Goal: Task Accomplishment & Management: Manage account settings

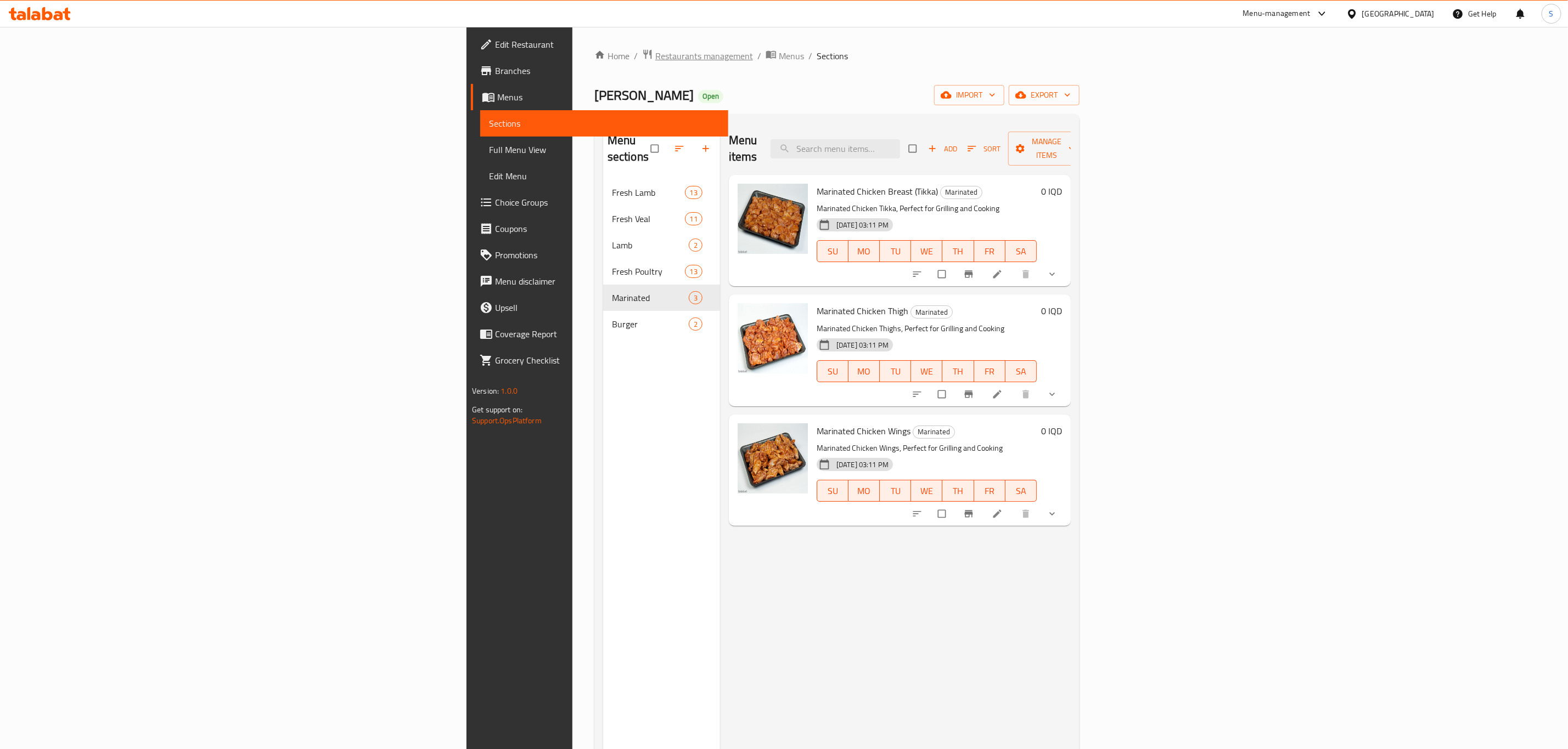
click at [655, 61] on span "Restaurants management" at bounding box center [704, 56] width 97 height 13
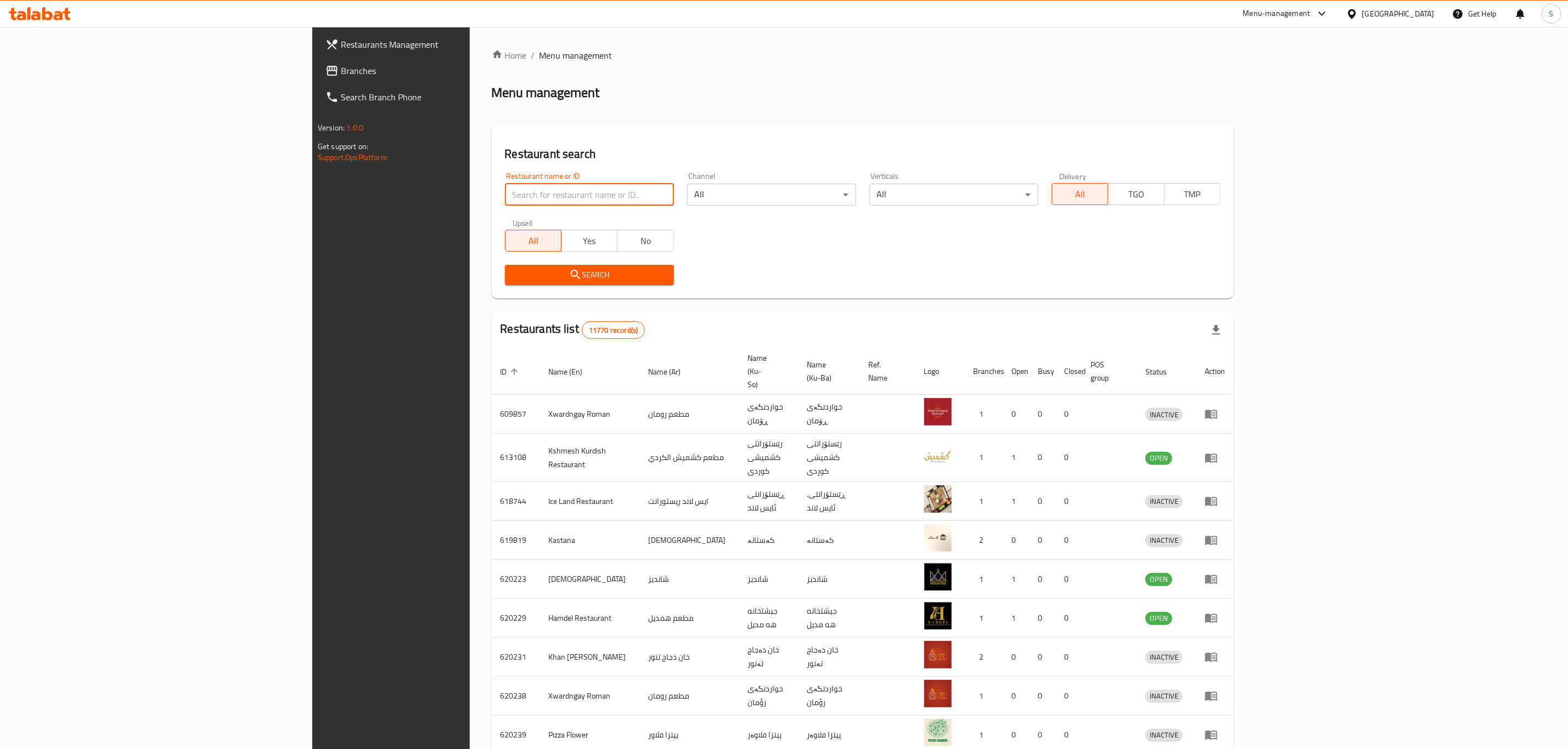
click at [505, 197] on input "search" at bounding box center [589, 195] width 169 height 22
click button "Search" at bounding box center [589, 275] width 169 height 20
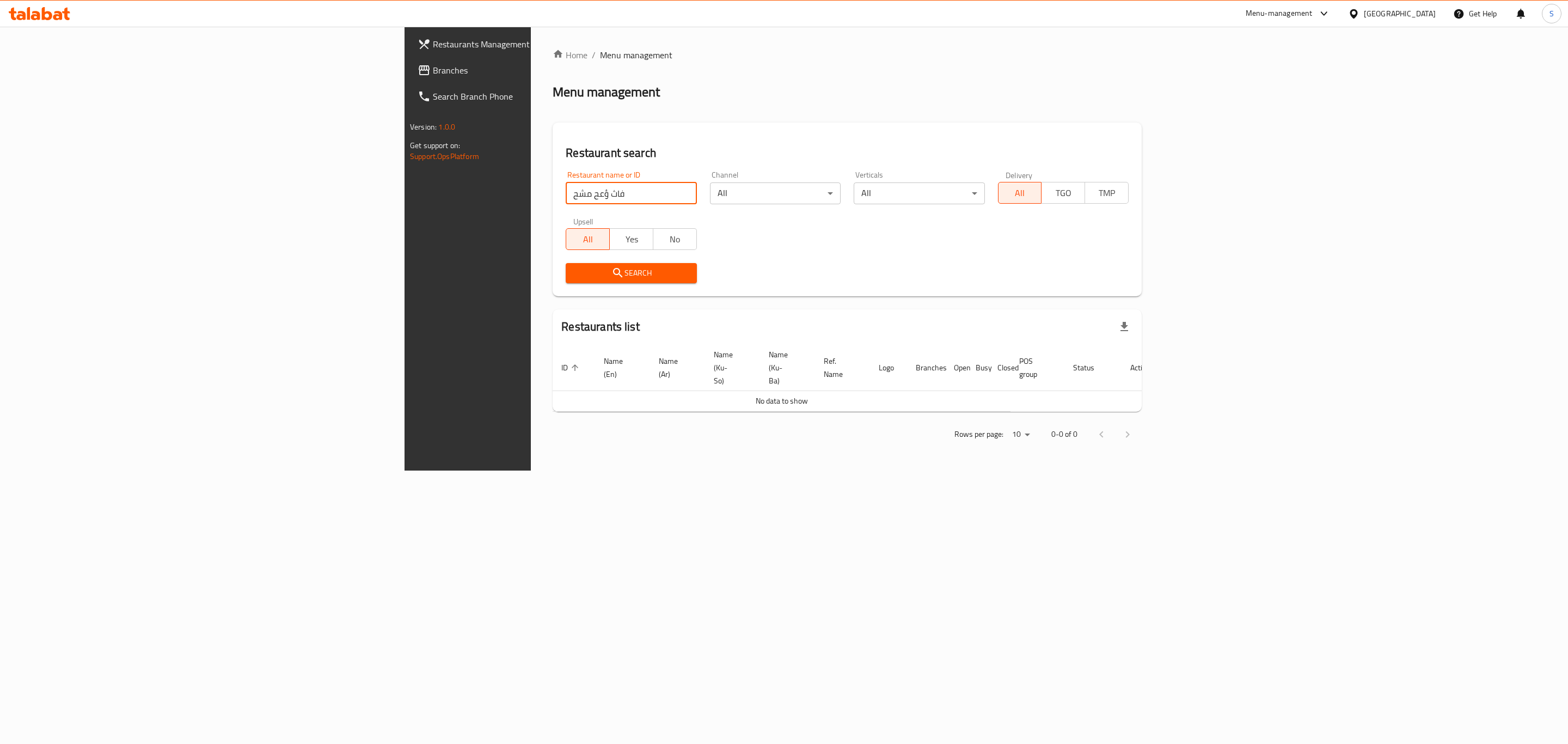
click at [565, 193] on input "فاث ؤعح مشح" at bounding box center [631, 193] width 130 height 21
type input "the cup lab"
click button "Search" at bounding box center [631, 273] width 130 height 20
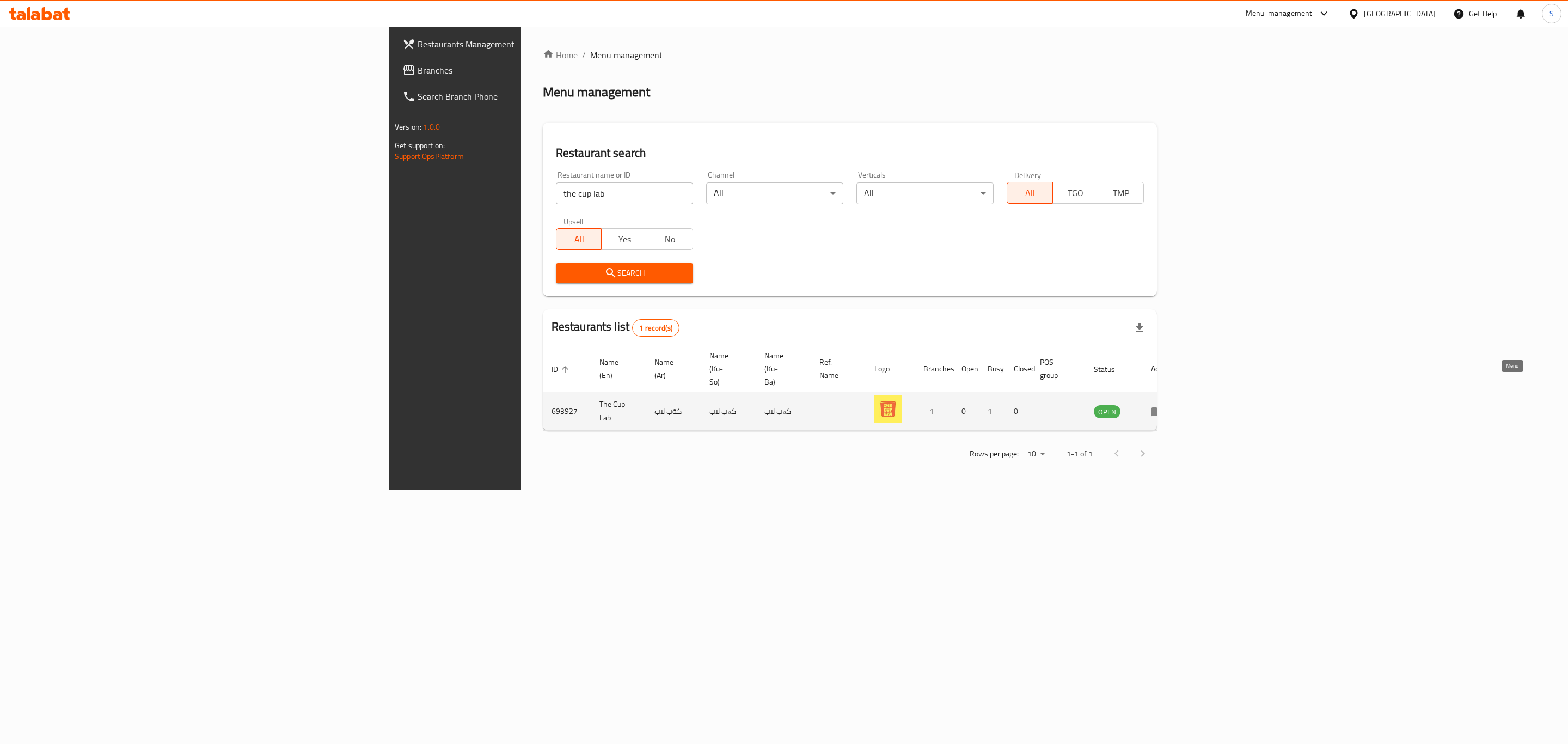
click at [1164, 407] on icon "enhanced table" at bounding box center [1157, 411] width 12 height 9
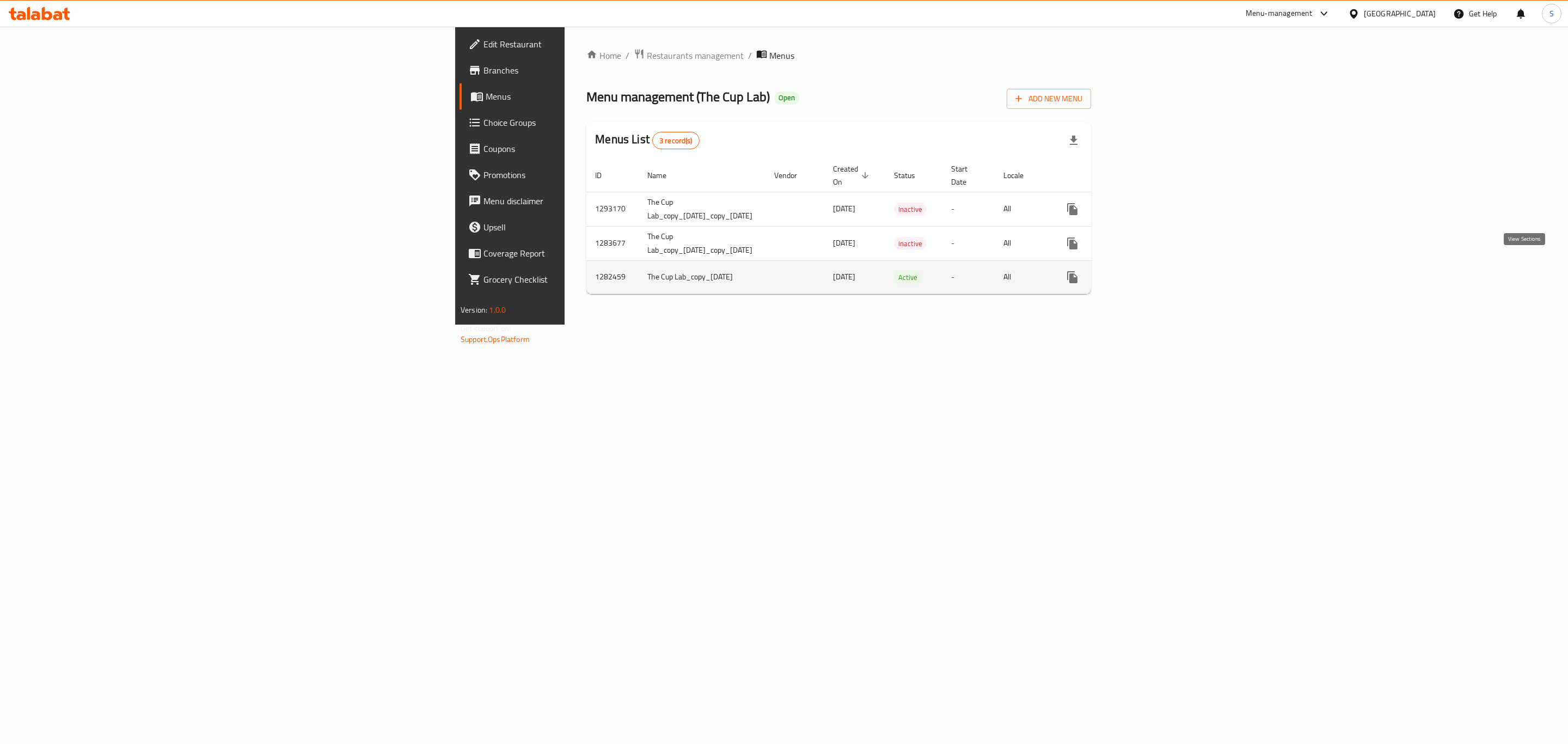
click at [1158, 271] on icon "enhanced table" at bounding box center [1151, 277] width 13 height 13
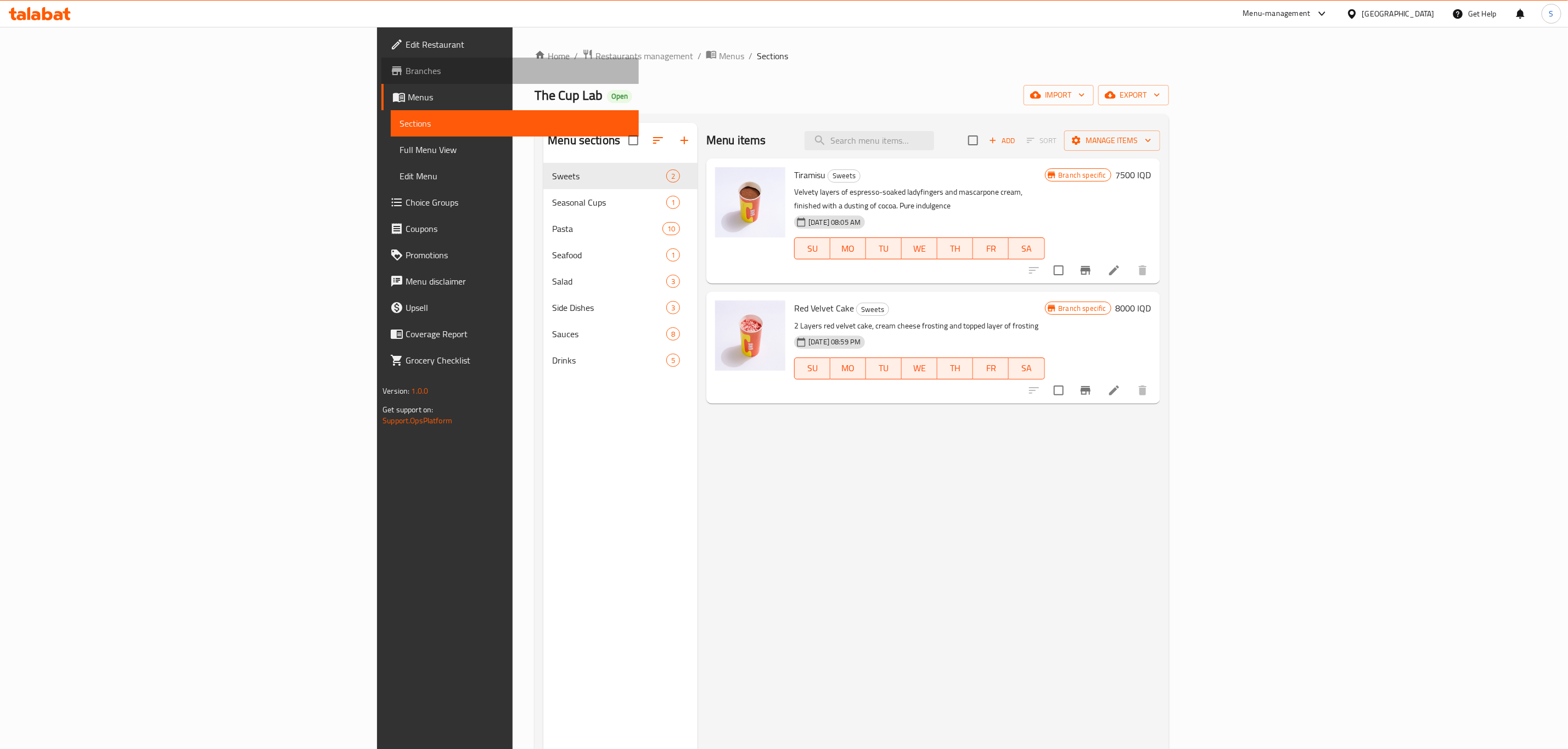
click at [406, 67] on span "Branches" at bounding box center [518, 71] width 225 height 13
